Goal: Information Seeking & Learning: Learn about a topic

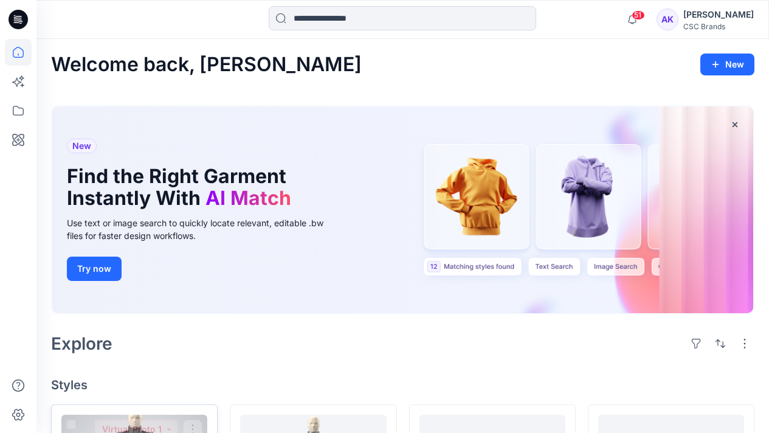
scroll to position [262, 0]
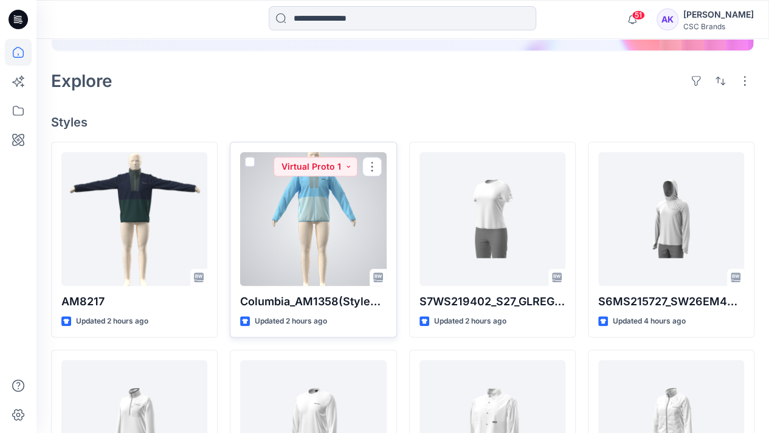
click at [320, 217] on div at bounding box center [313, 219] width 146 height 134
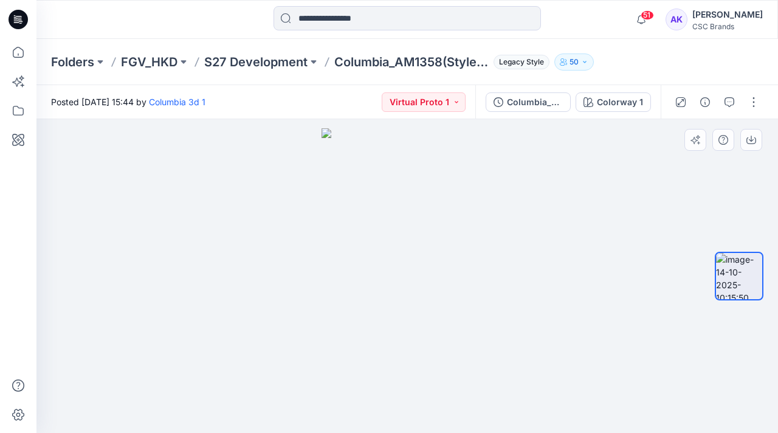
click at [410, 222] on img at bounding box center [406, 280] width 171 height 304
drag, startPoint x: 424, startPoint y: 197, endPoint x: 436, endPoint y: 196, distance: 12.2
click at [436, 196] on img at bounding box center [406, 280] width 171 height 304
click at [165, 65] on p "FGV_HKD" at bounding box center [149, 61] width 57 height 17
click at [461, 104] on button "Virtual Proto 1" at bounding box center [424, 101] width 84 height 19
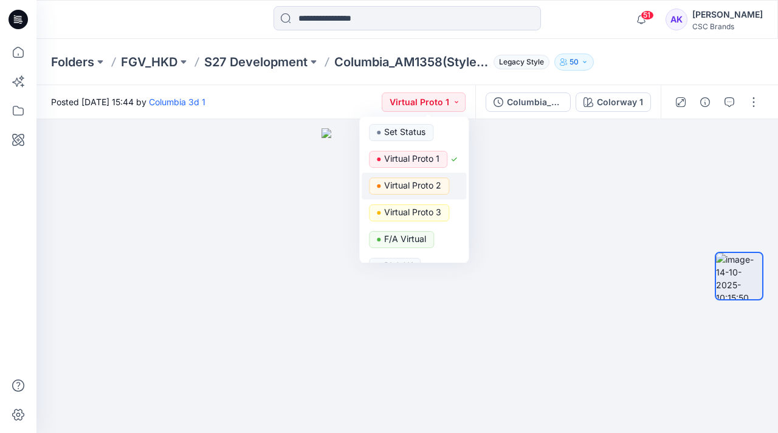
click at [436, 184] on p "Virtual Proto 2" at bounding box center [412, 185] width 57 height 16
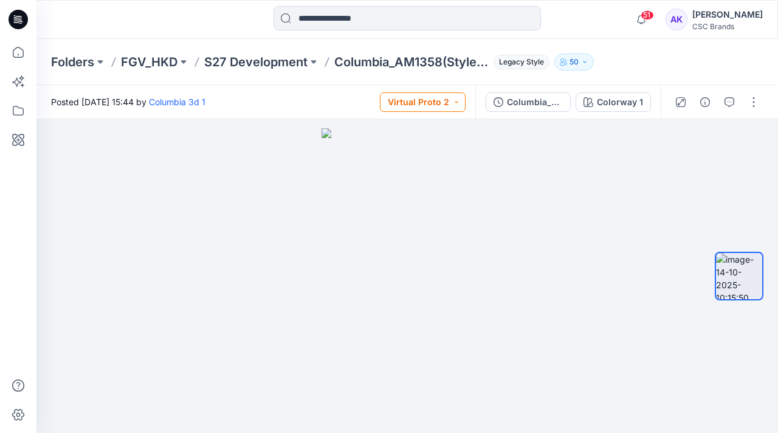
click at [448, 104] on button "Virtual Proto 2" at bounding box center [423, 101] width 86 height 19
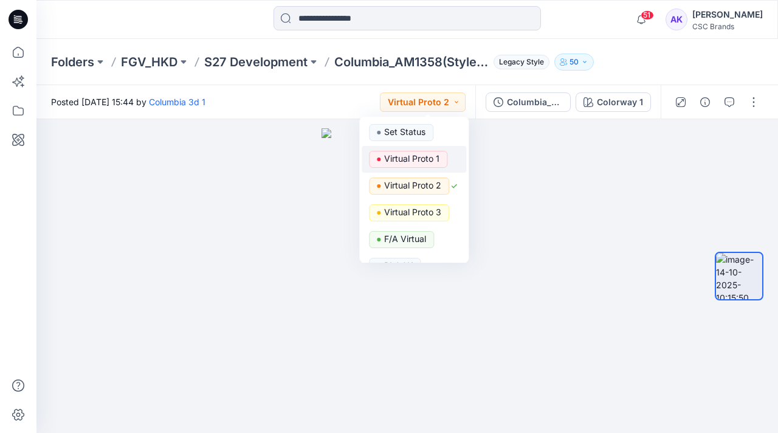
click at [435, 156] on p "Virtual Proto 1" at bounding box center [411, 159] width 55 height 16
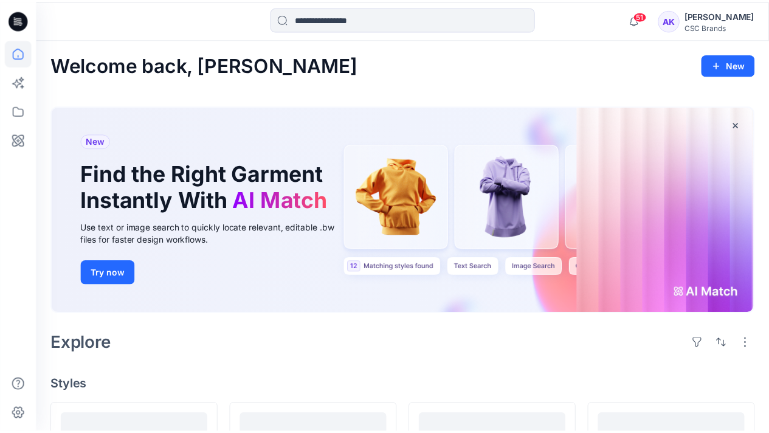
scroll to position [262, 0]
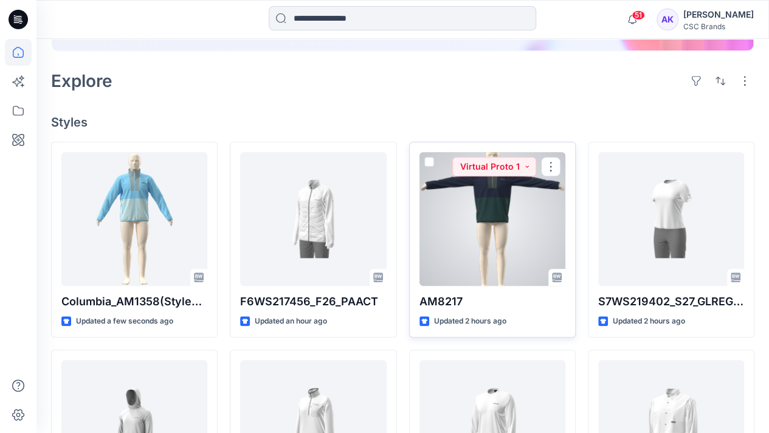
click at [482, 219] on div at bounding box center [492, 219] width 146 height 134
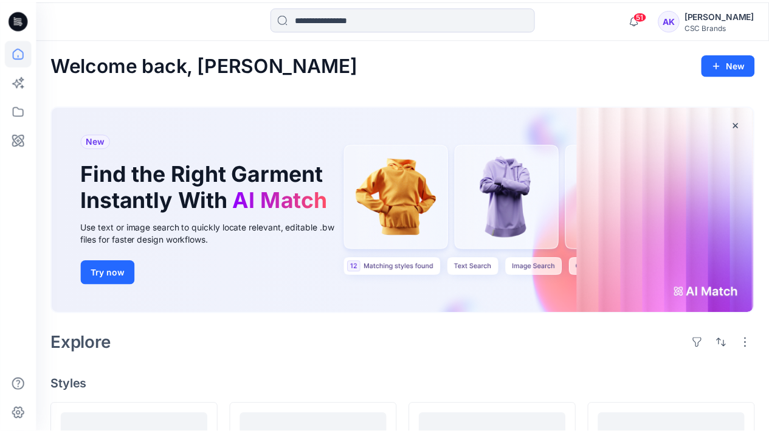
scroll to position [262, 0]
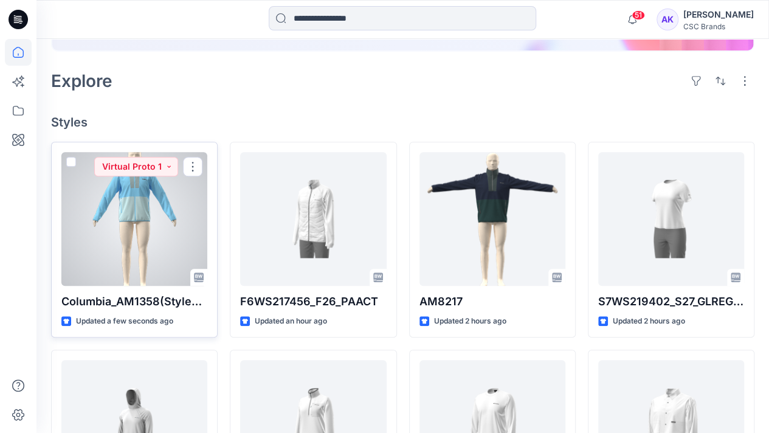
click at [172, 210] on div at bounding box center [134, 219] width 146 height 134
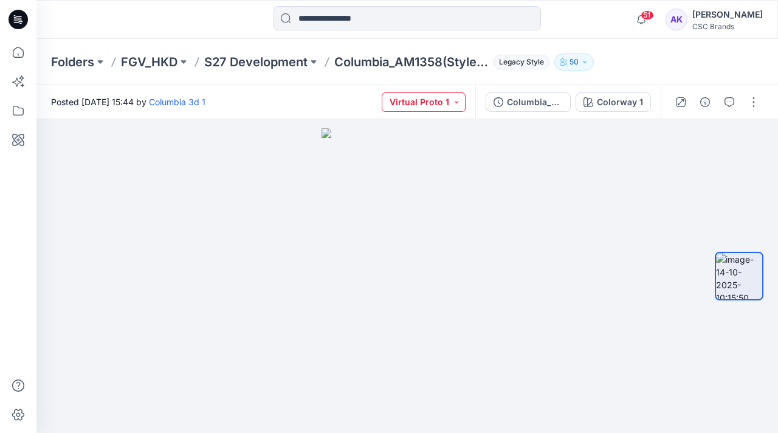
click at [457, 101] on button "Virtual Proto 1" at bounding box center [424, 101] width 84 height 19
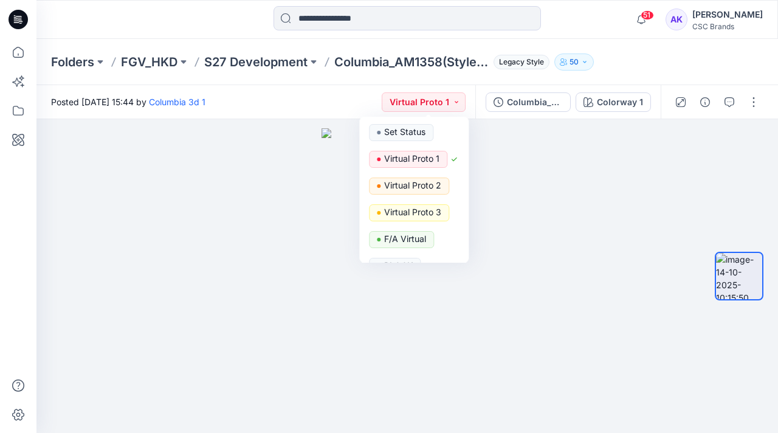
click at [342, 99] on div "Posted [DATE] 15:44 by Columbia 3d 1 Virtual Proto 1 Set Status Virtual Proto 1…" at bounding box center [255, 101] width 439 height 33
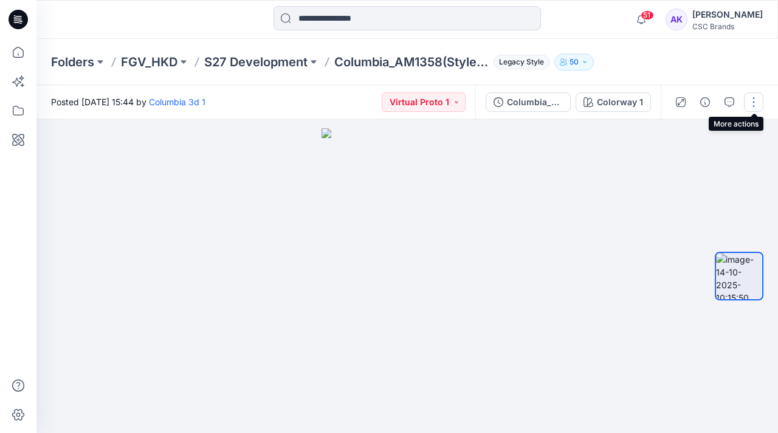
click at [754, 103] on button "button" at bounding box center [753, 101] width 19 height 19
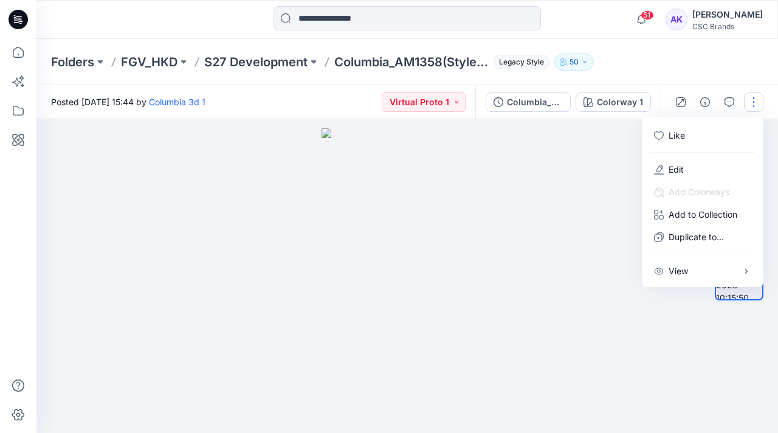
click at [585, 190] on div at bounding box center [406, 276] width 741 height 314
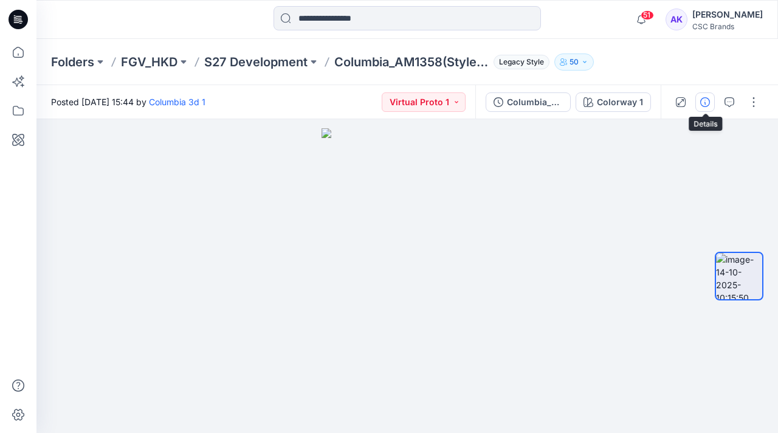
click at [707, 103] on icon "button" at bounding box center [705, 102] width 10 height 10
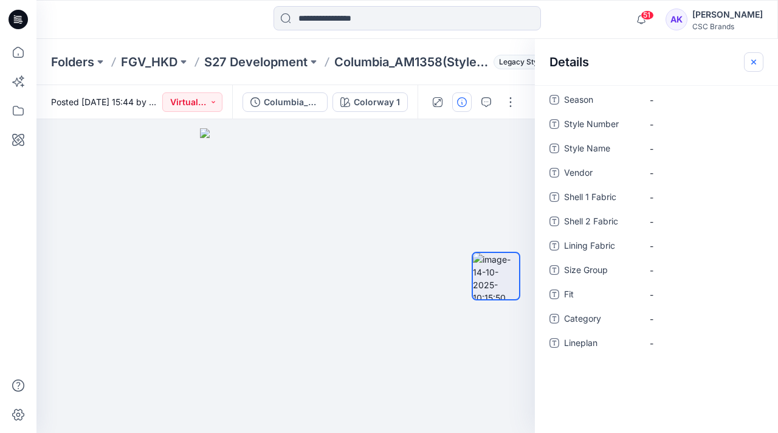
click at [747, 63] on button "button" at bounding box center [753, 61] width 19 height 19
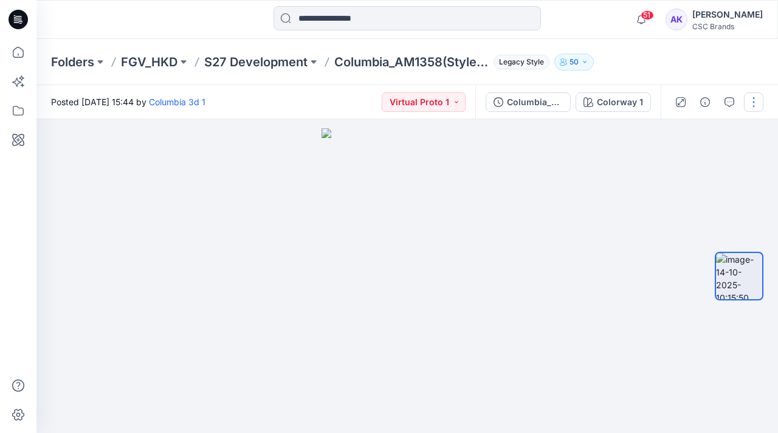
click at [756, 104] on button "button" at bounding box center [753, 101] width 19 height 19
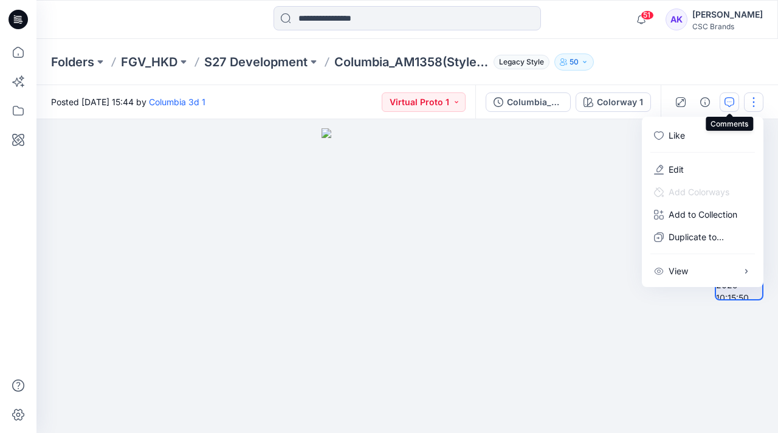
click at [727, 100] on icon "button" at bounding box center [729, 102] width 10 height 10
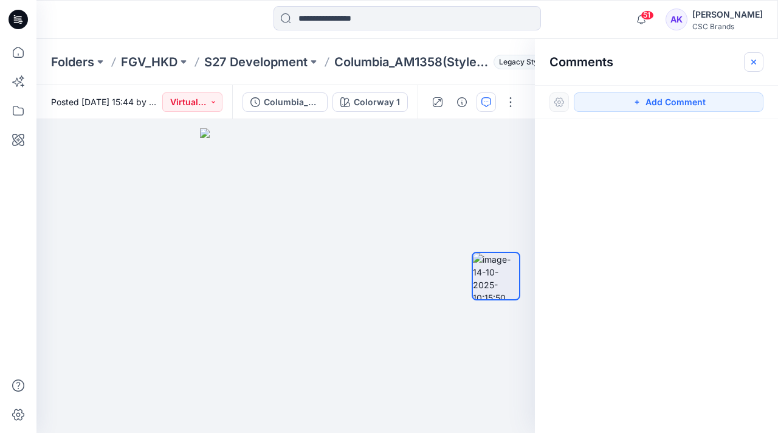
click at [752, 61] on icon "button" at bounding box center [754, 62] width 10 height 10
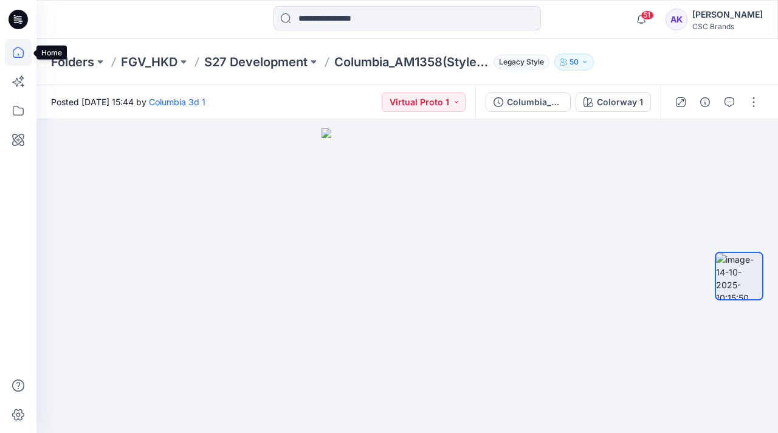
click at [19, 57] on icon at bounding box center [18, 52] width 27 height 27
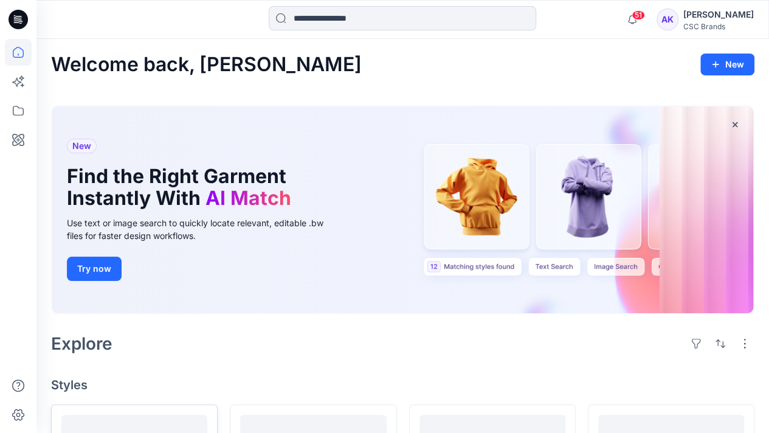
scroll to position [304, 0]
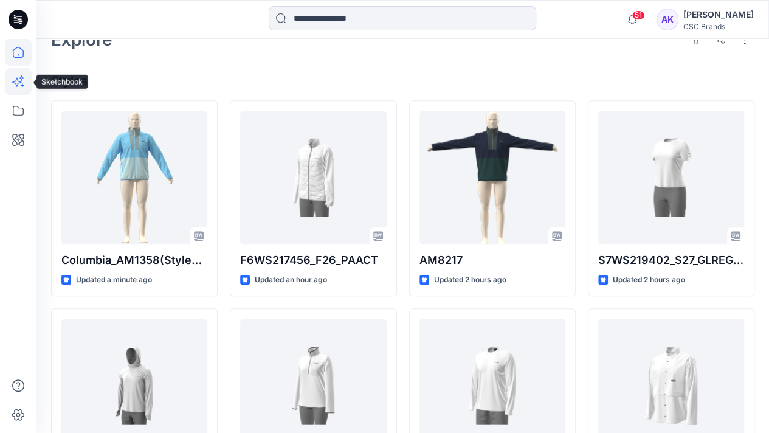
click at [16, 83] on icon at bounding box center [18, 81] width 27 height 27
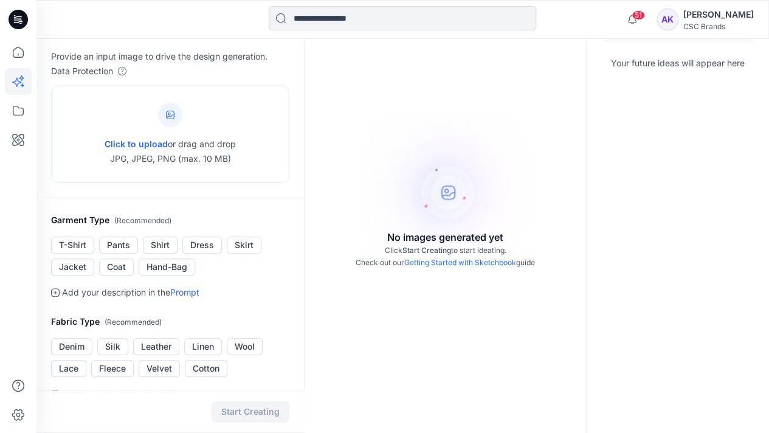
scroll to position [343, 0]
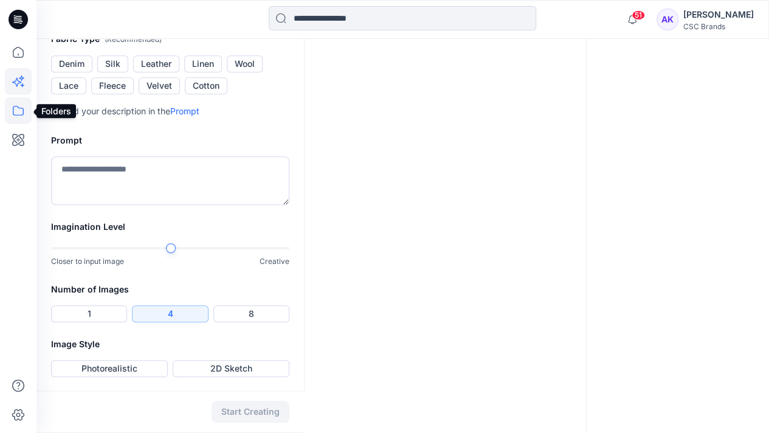
click at [21, 107] on icon at bounding box center [18, 110] width 27 height 27
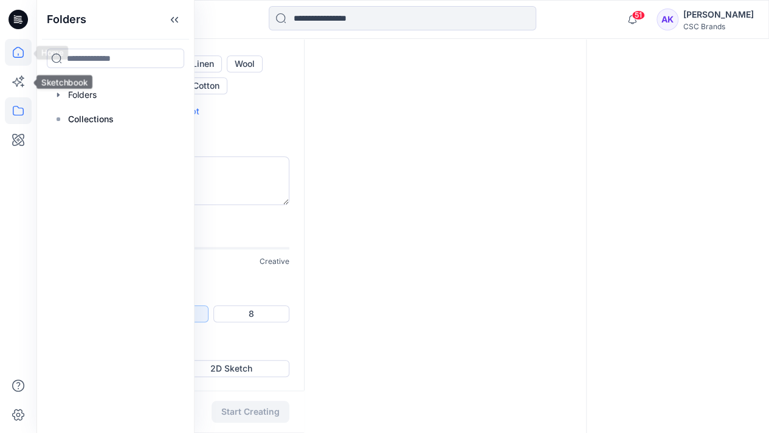
click at [16, 52] on icon at bounding box center [18, 52] width 27 height 27
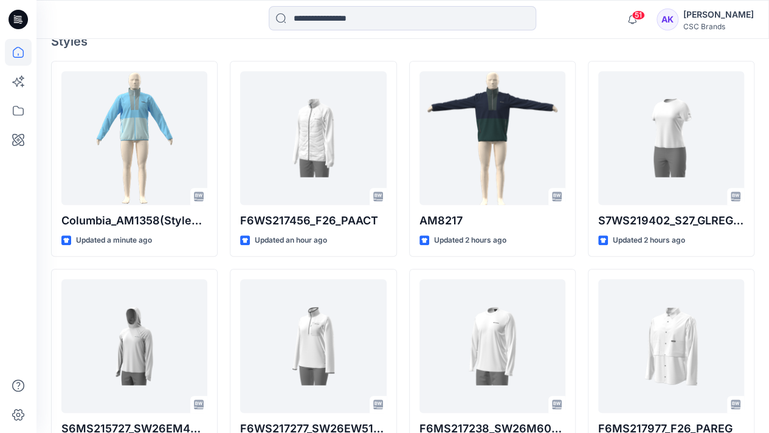
click at [14, 13] on icon at bounding box center [18, 19] width 19 height 19
click at [17, 20] on icon at bounding box center [18, 19] width 19 height 19
click at [643, 22] on icon "button" at bounding box center [631, 19] width 23 height 24
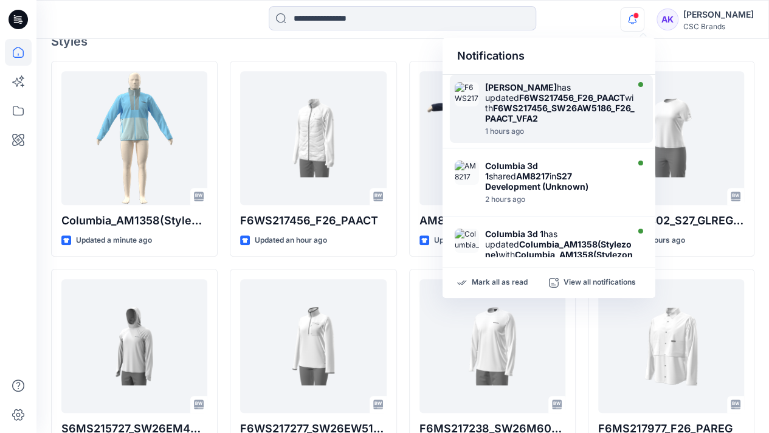
click at [565, 129] on div "1 hours ago" at bounding box center [560, 131] width 151 height 9
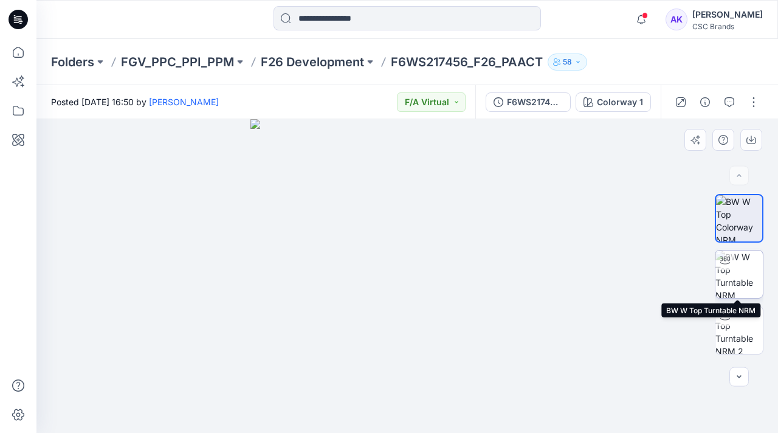
click at [747, 279] on img at bounding box center [738, 273] width 47 height 47
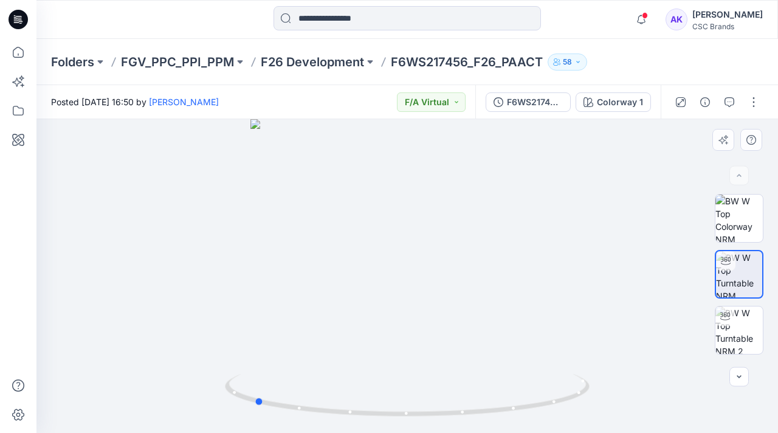
drag, startPoint x: 402, startPoint y: 297, endPoint x: 594, endPoint y: 298, distance: 192.6
click at [594, 298] on div at bounding box center [406, 276] width 741 height 314
drag, startPoint x: 395, startPoint y: 289, endPoint x: 482, endPoint y: 292, distance: 87.0
click at [482, 292] on img at bounding box center [406, 238] width 471 height 389
drag, startPoint x: 401, startPoint y: 285, endPoint x: 431, endPoint y: 281, distance: 30.0
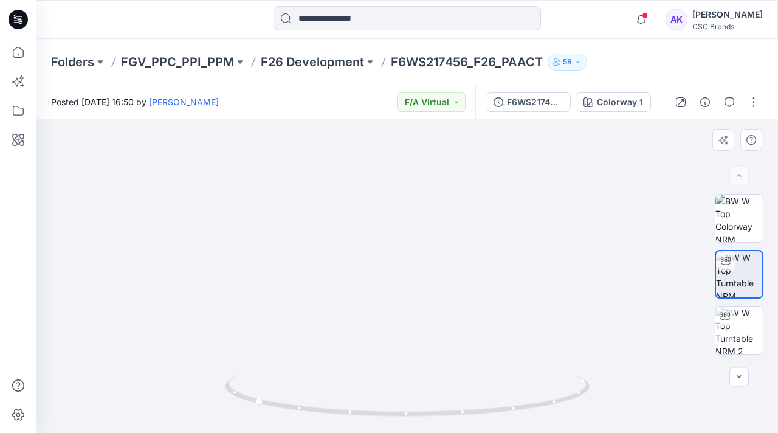
drag, startPoint x: 388, startPoint y: 279, endPoint x: 425, endPoint y: 276, distance: 37.1
click at [425, 276] on img at bounding box center [406, 235] width 471 height 395
drag, startPoint x: 410, startPoint y: 414, endPoint x: 491, endPoint y: 413, distance: 80.8
click at [491, 413] on icon at bounding box center [409, 397] width 368 height 46
drag, startPoint x: 408, startPoint y: 415, endPoint x: 534, endPoint y: 414, distance: 125.8
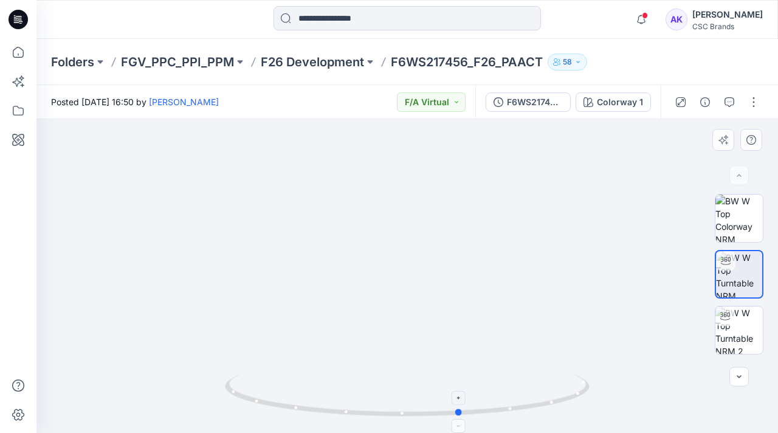
click at [534, 414] on icon at bounding box center [409, 397] width 368 height 46
click at [747, 334] on img at bounding box center [738, 329] width 47 height 47
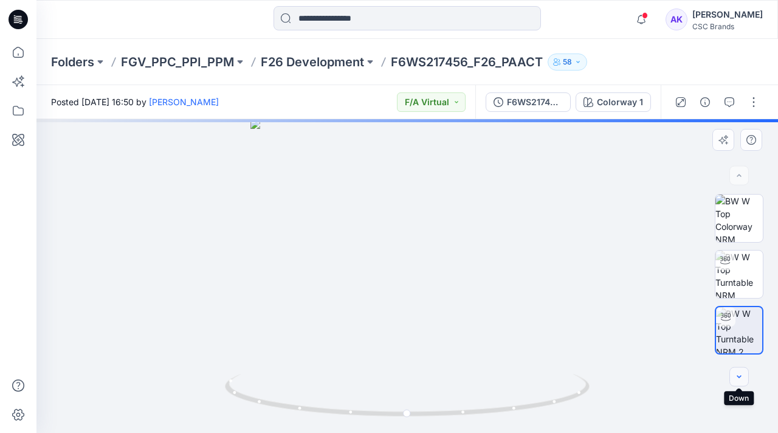
click at [742, 384] on button "button" at bounding box center [738, 376] width 19 height 19
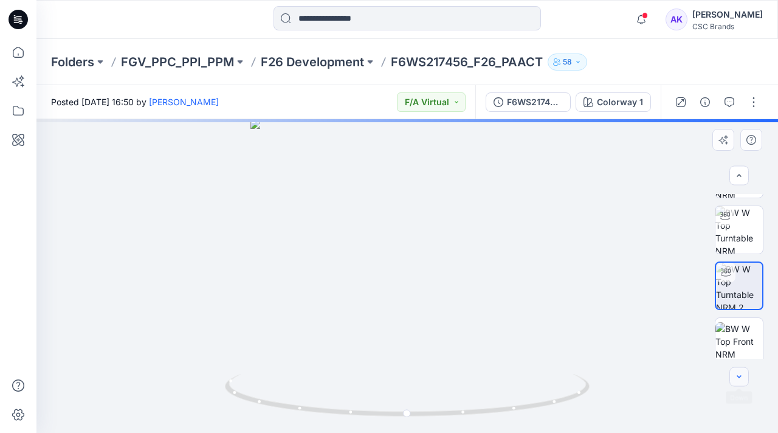
scroll to position [47, 0]
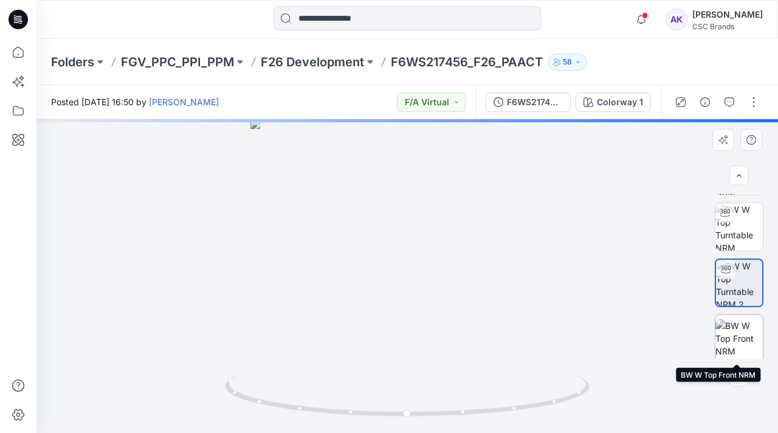
click at [749, 340] on img at bounding box center [738, 338] width 47 height 38
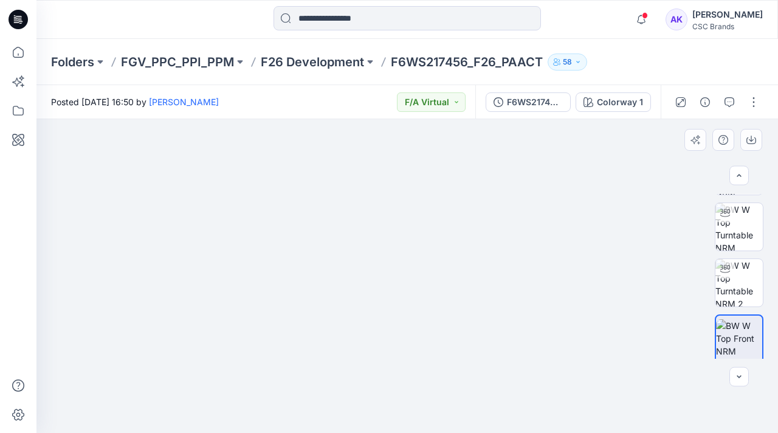
drag, startPoint x: 505, startPoint y: 225, endPoint x: 485, endPoint y: 231, distance: 20.4
click at [485, 231] on img at bounding box center [386, 160] width 790 height 546
drag, startPoint x: 568, startPoint y: 205, endPoint x: 555, endPoint y: 207, distance: 12.9
drag, startPoint x: 551, startPoint y: 218, endPoint x: 574, endPoint y: 218, distance: 22.5
click at [574, 218] on img at bounding box center [383, 164] width 790 height 537
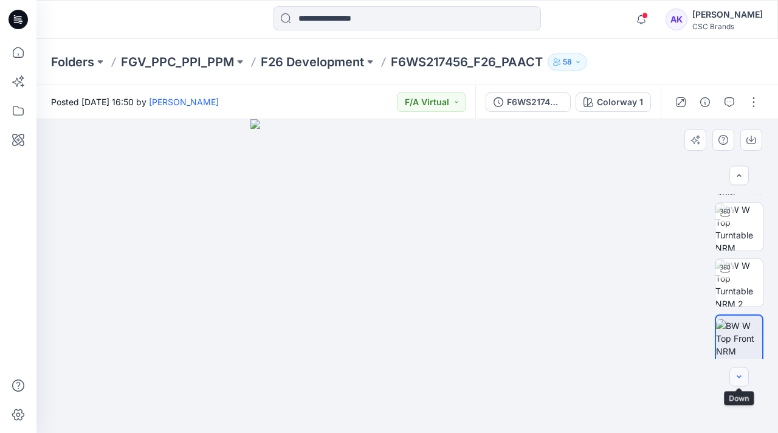
click at [741, 382] on button "button" at bounding box center [738, 376] width 19 height 19
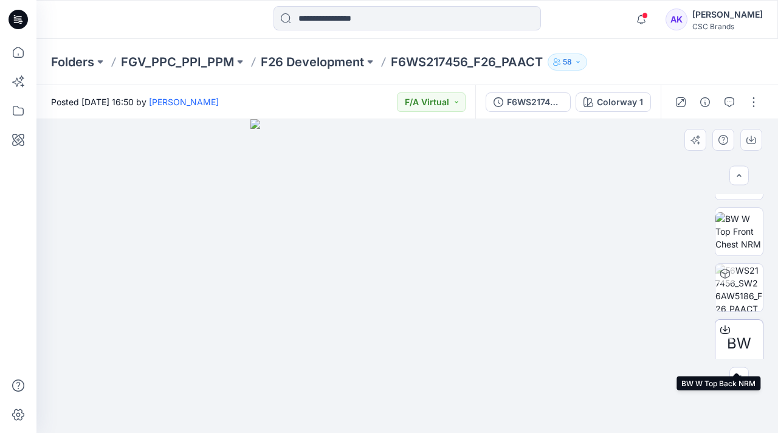
scroll to position [331, 0]
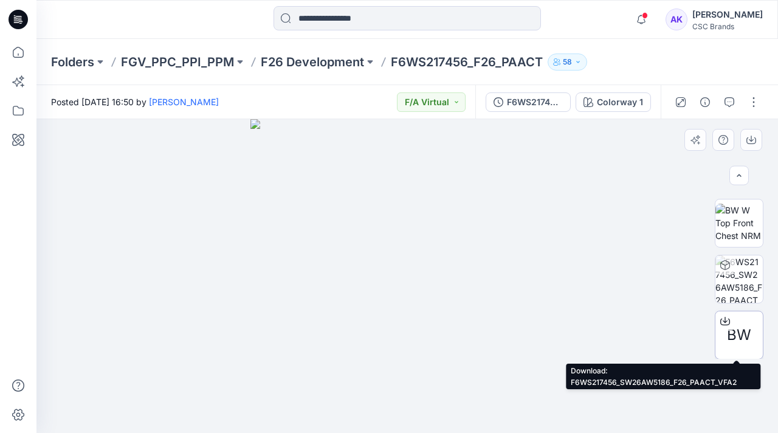
click at [741, 331] on span "BW" at bounding box center [739, 335] width 24 height 22
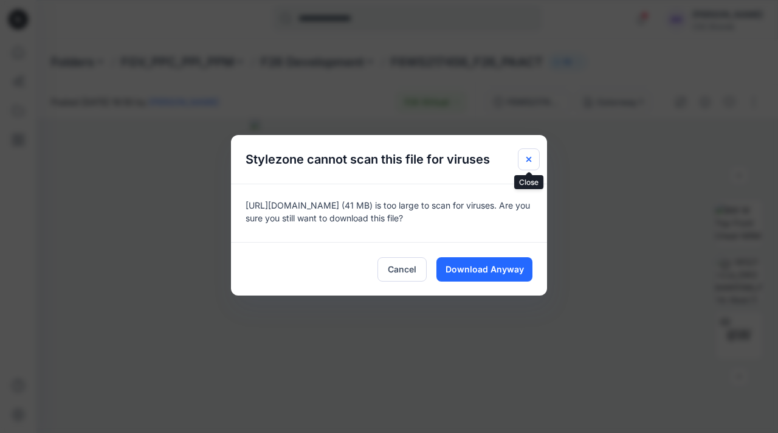
click at [530, 160] on icon "Close" at bounding box center [528, 159] width 5 height 5
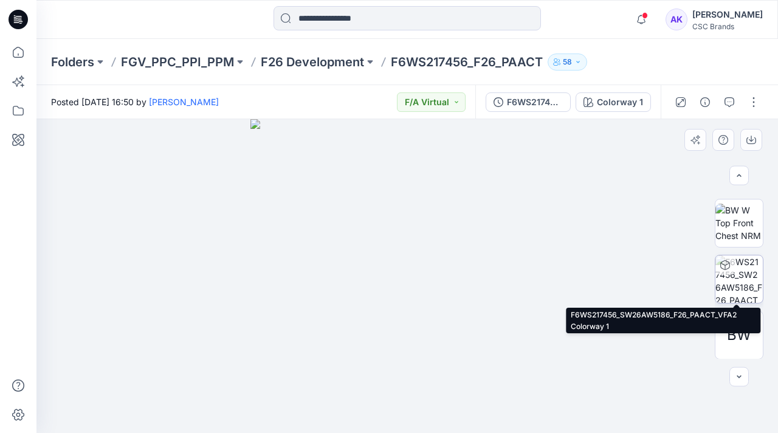
click at [735, 281] on img at bounding box center [738, 278] width 47 height 47
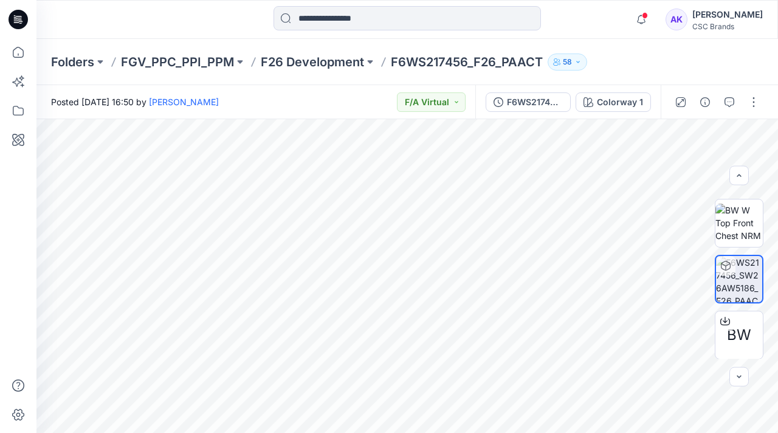
click at [576, 67] on button "58" at bounding box center [566, 61] width 39 height 17
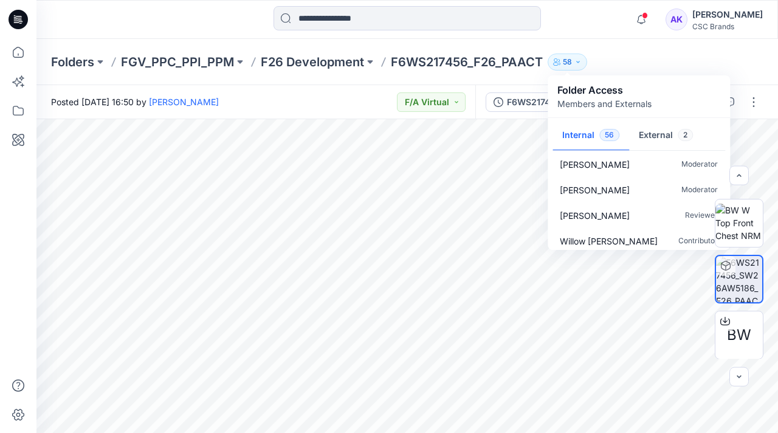
scroll to position [0, 0]
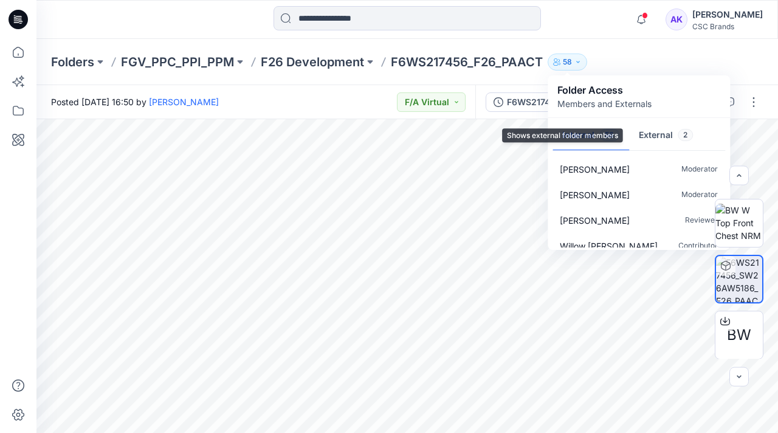
click at [653, 133] on button "External 2" at bounding box center [666, 135] width 74 height 31
